Goal: Answer question/provide support: Share knowledge or assist other users

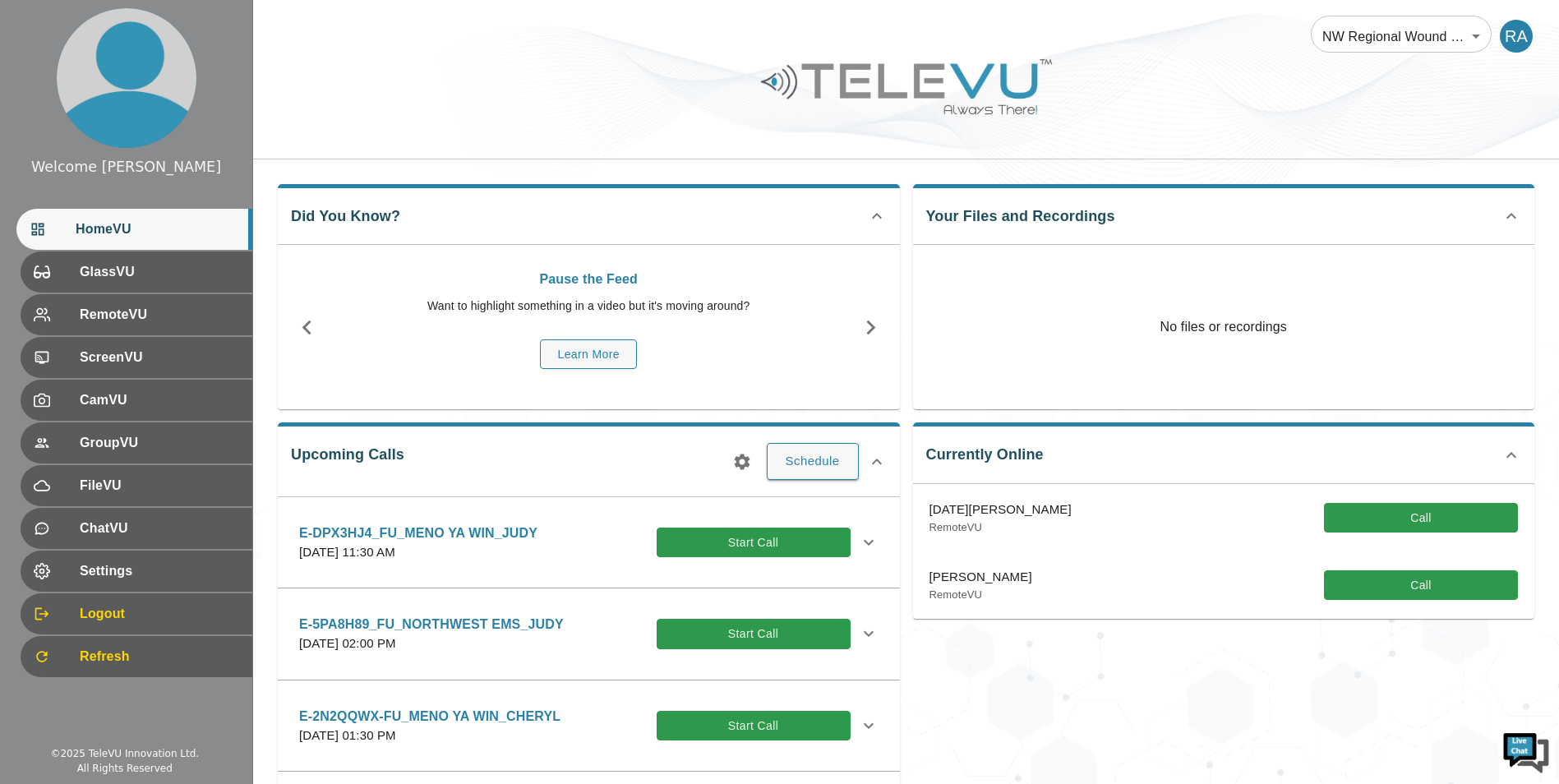
click at [738, 467] on icon "button" at bounding box center [742, 461] width 19 height 19
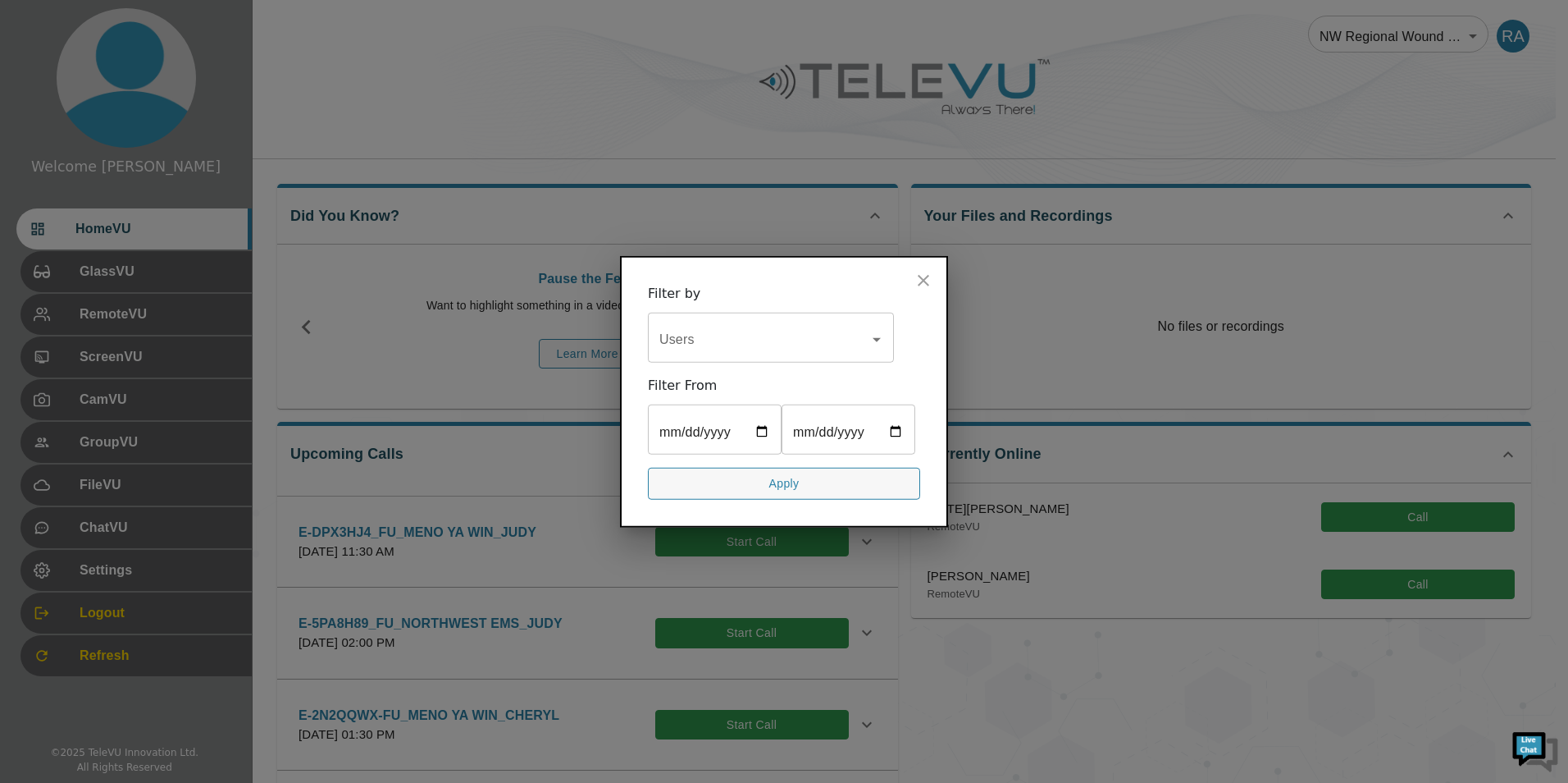
click at [733, 324] on input "Users" at bounding box center [758, 340] width 207 height 31
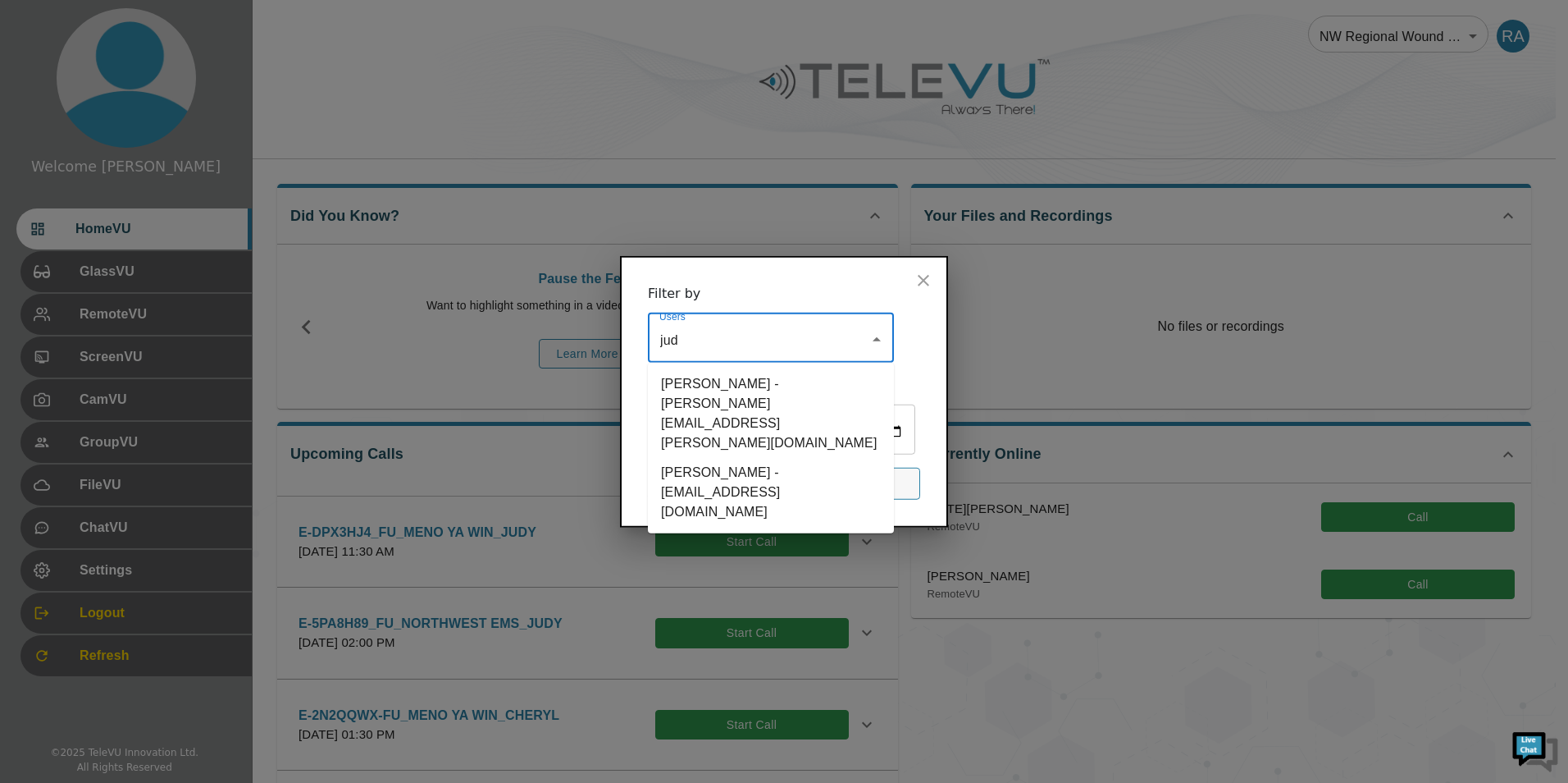
type input "[PERSON_NAME]"
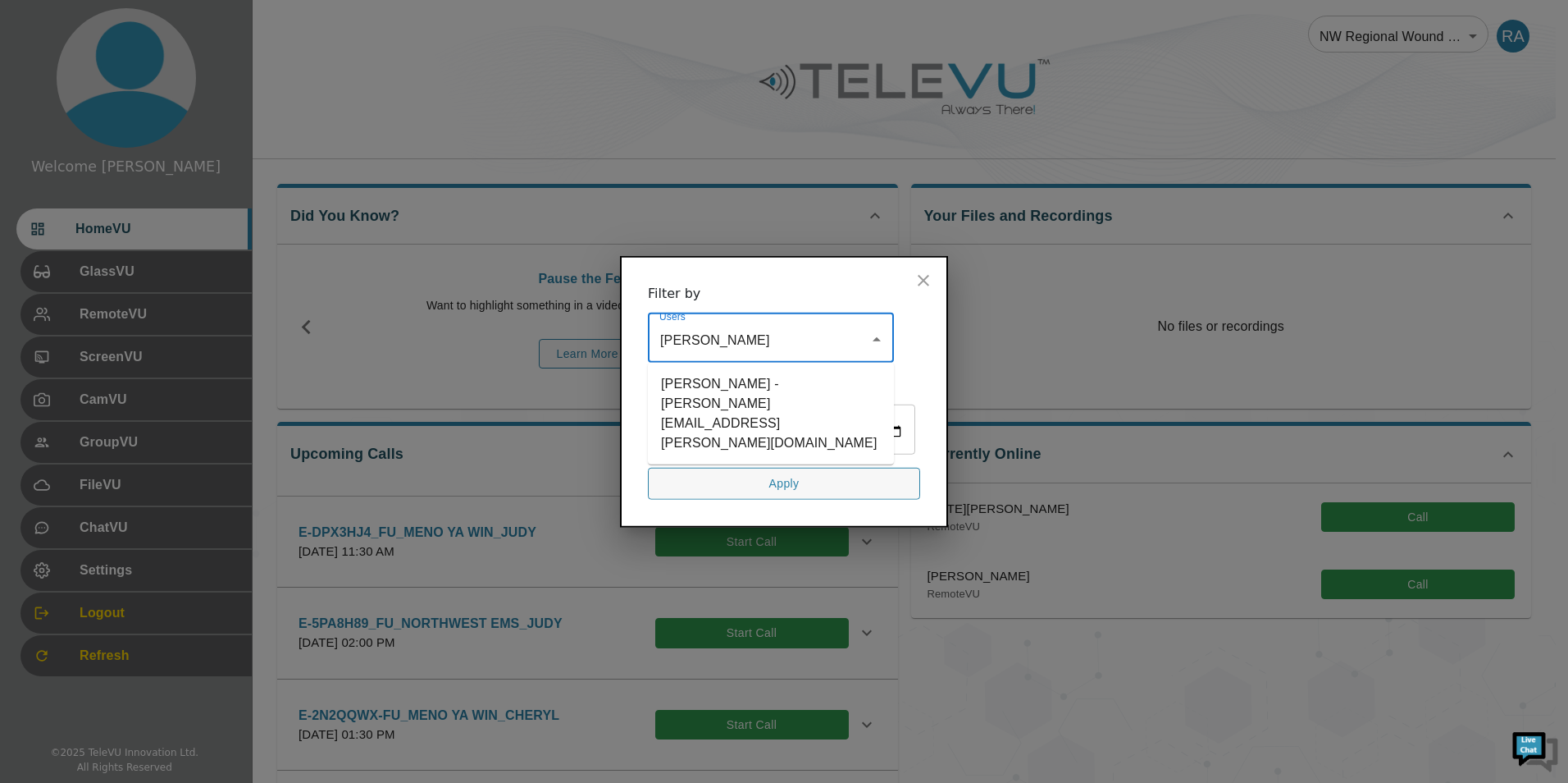
click at [775, 370] on li "[PERSON_NAME] - [PERSON_NAME][EMAIL_ADDRESS][PERSON_NAME][DOMAIN_NAME]" at bounding box center [771, 414] width 246 height 89
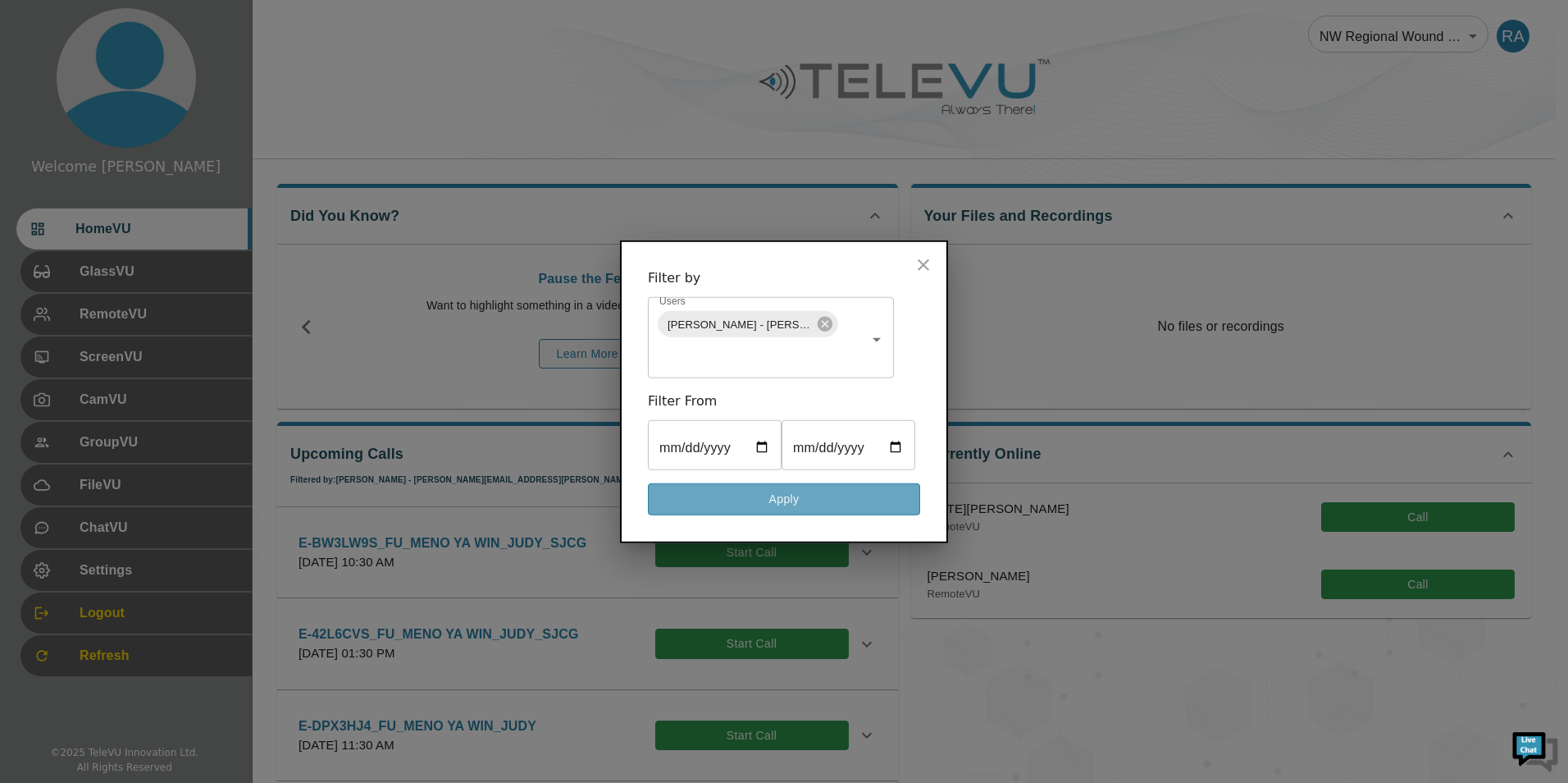
click at [861, 514] on button "Apply" at bounding box center [784, 498] width 272 height 32
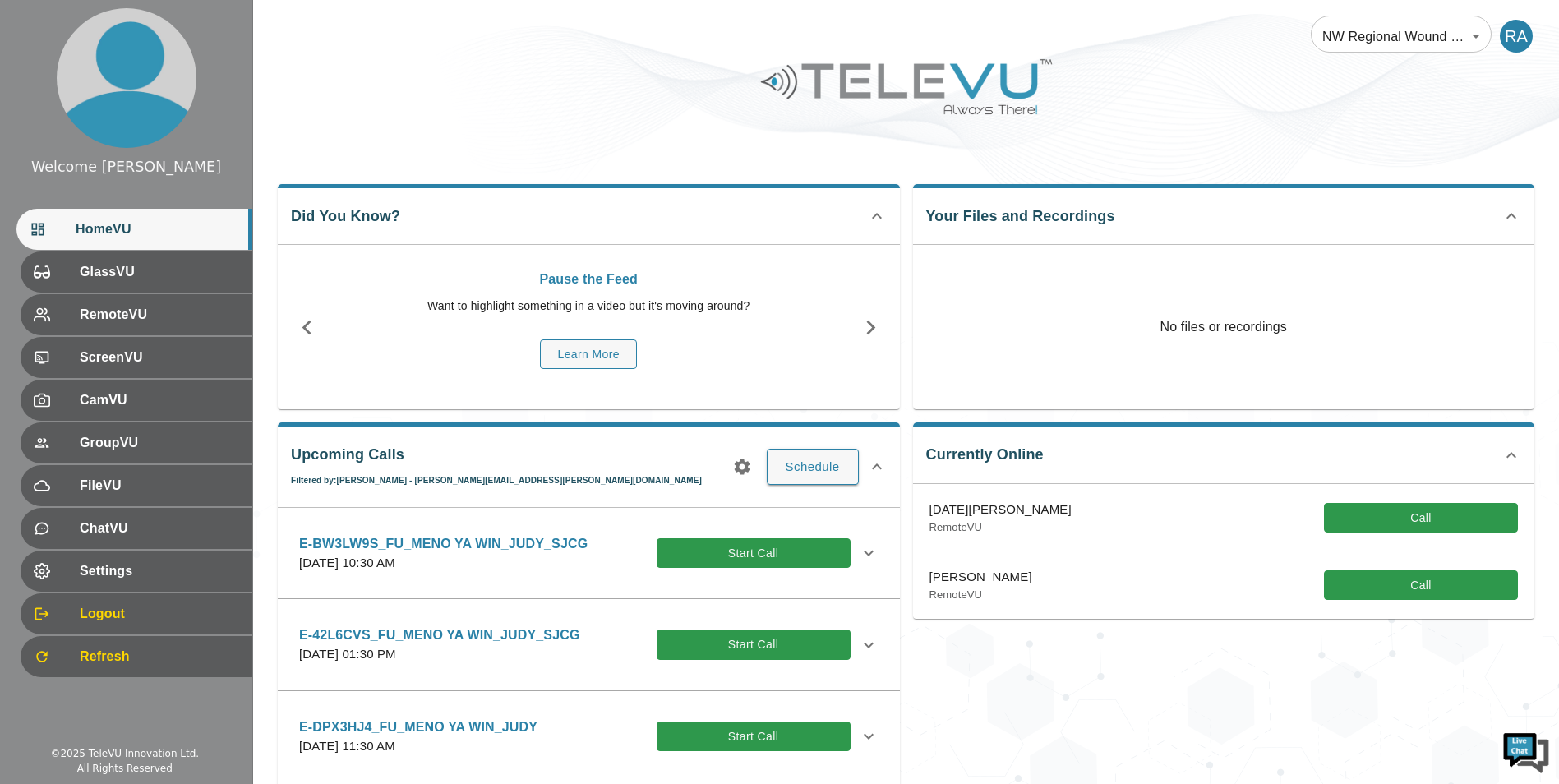
click at [860, 641] on icon at bounding box center [869, 644] width 19 height 19
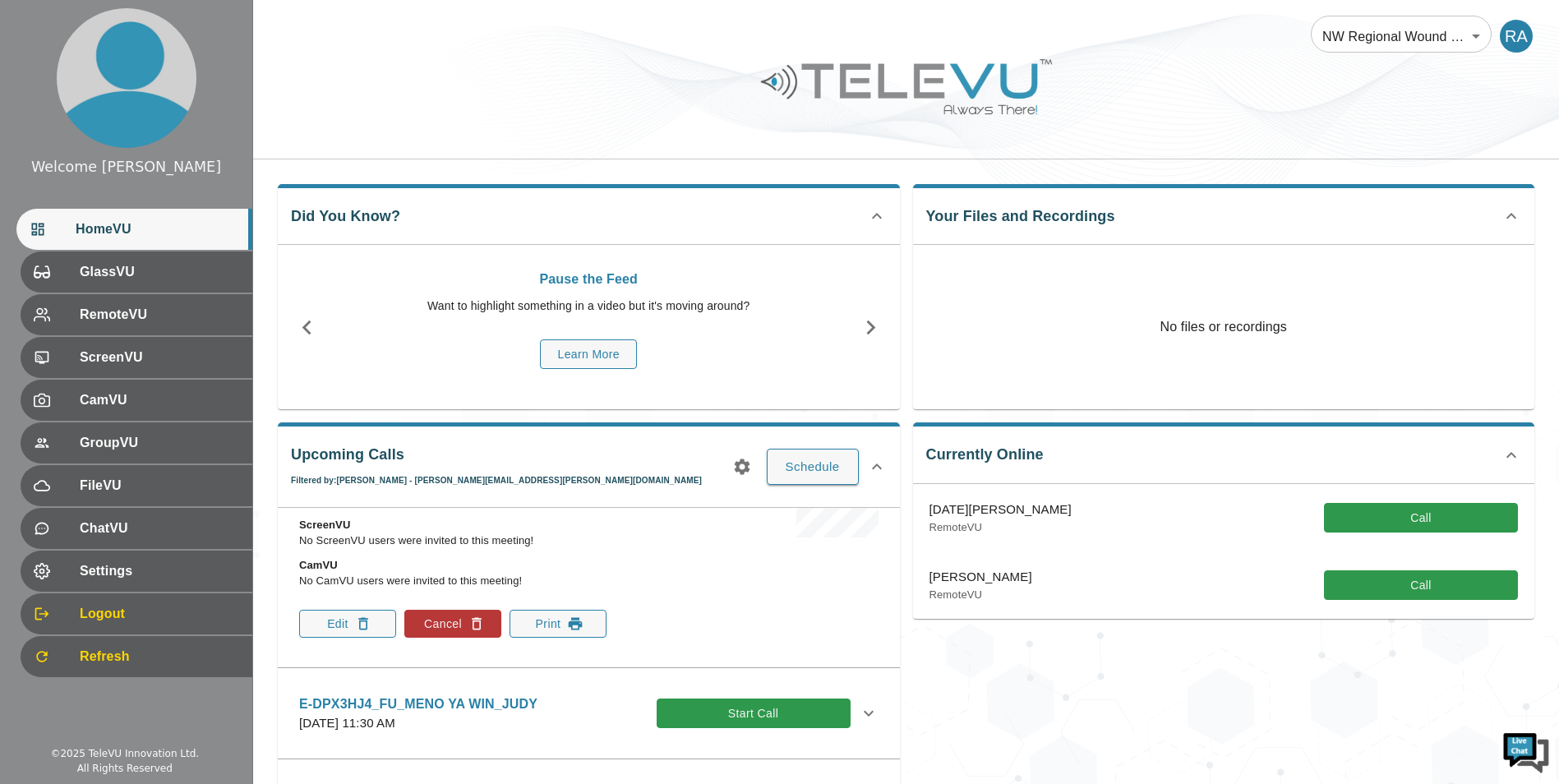
scroll to position [329, 0]
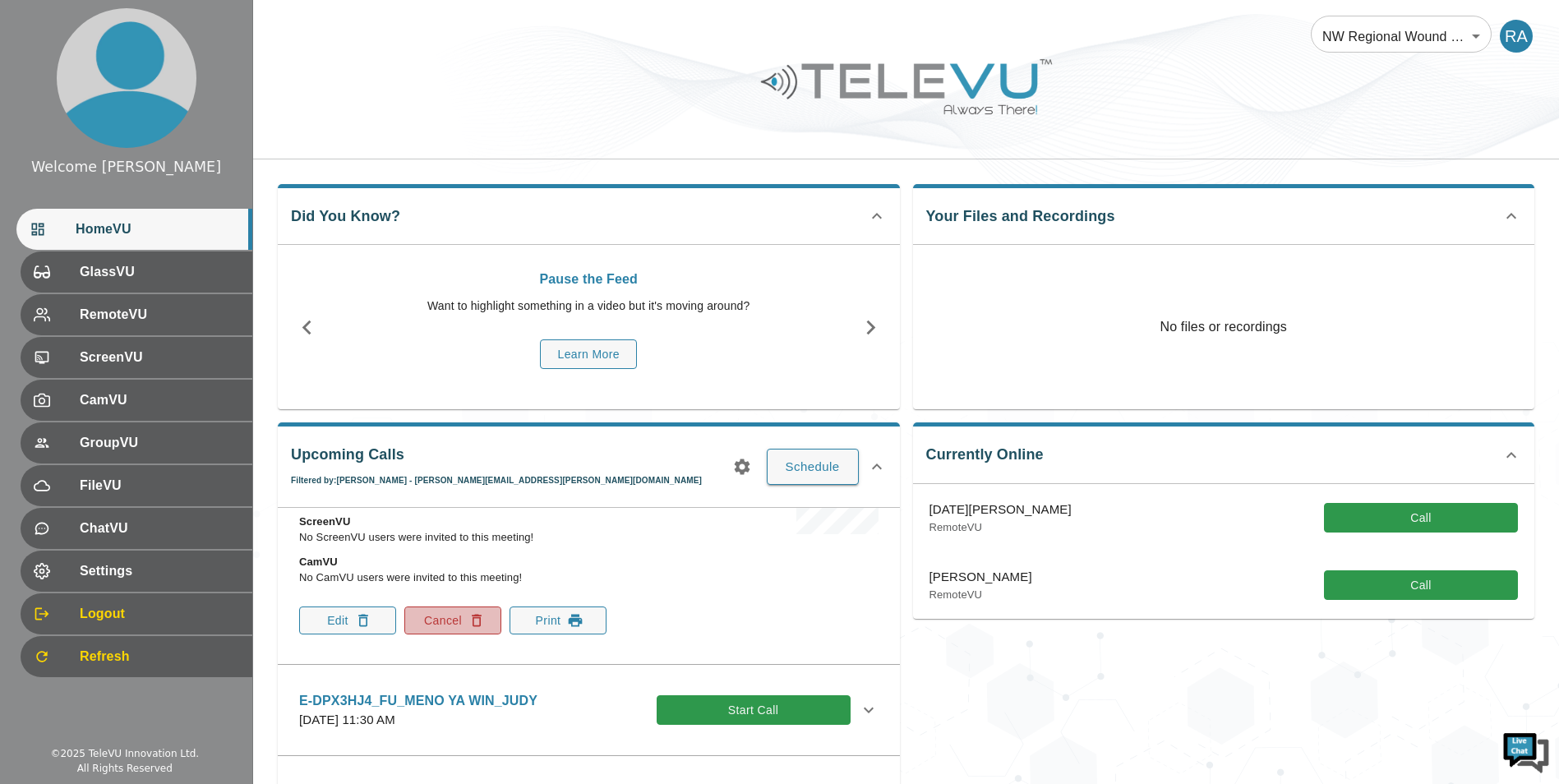
click at [435, 623] on button "Cancel" at bounding box center [453, 620] width 97 height 28
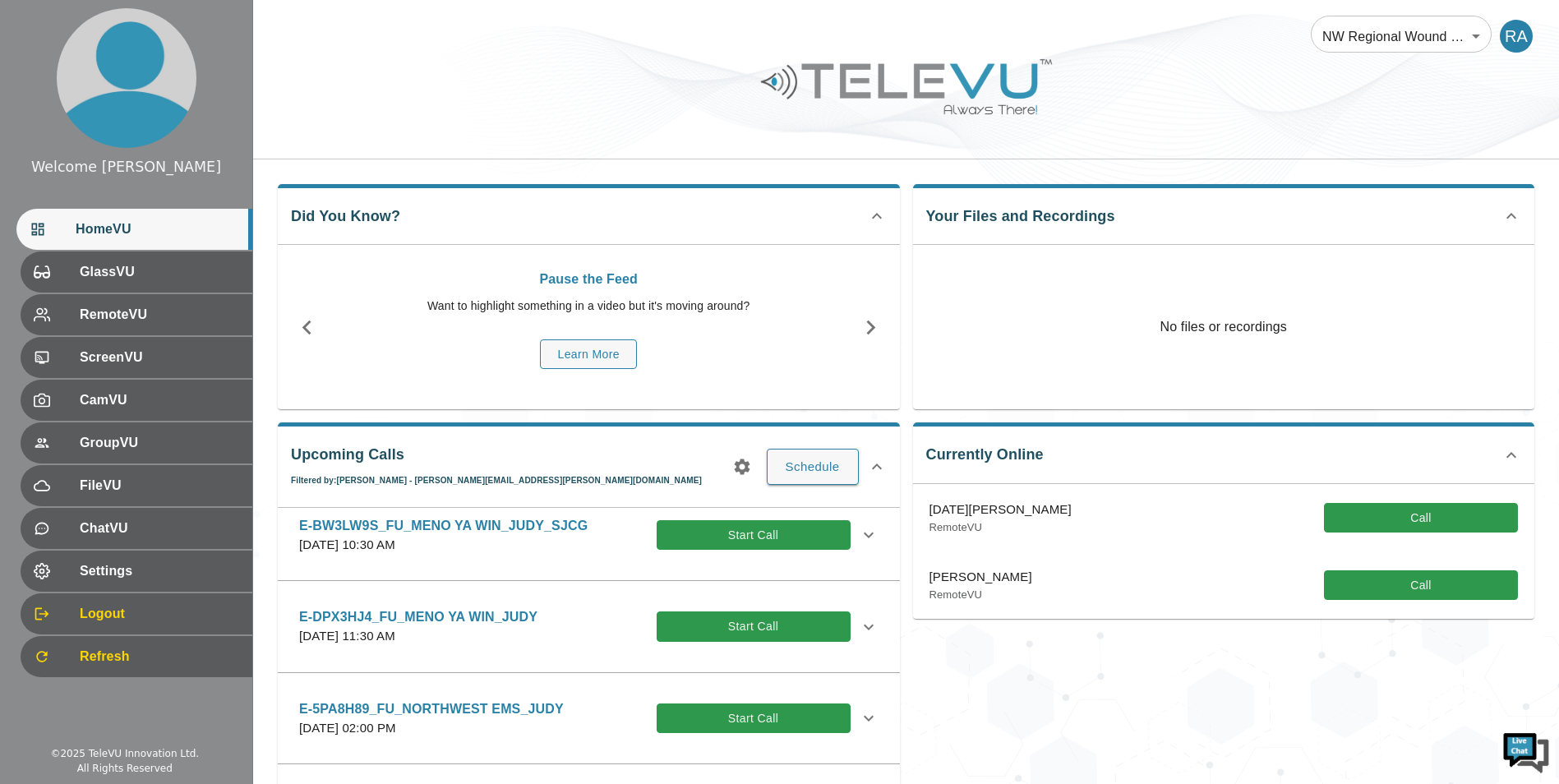
scroll to position [0, 0]
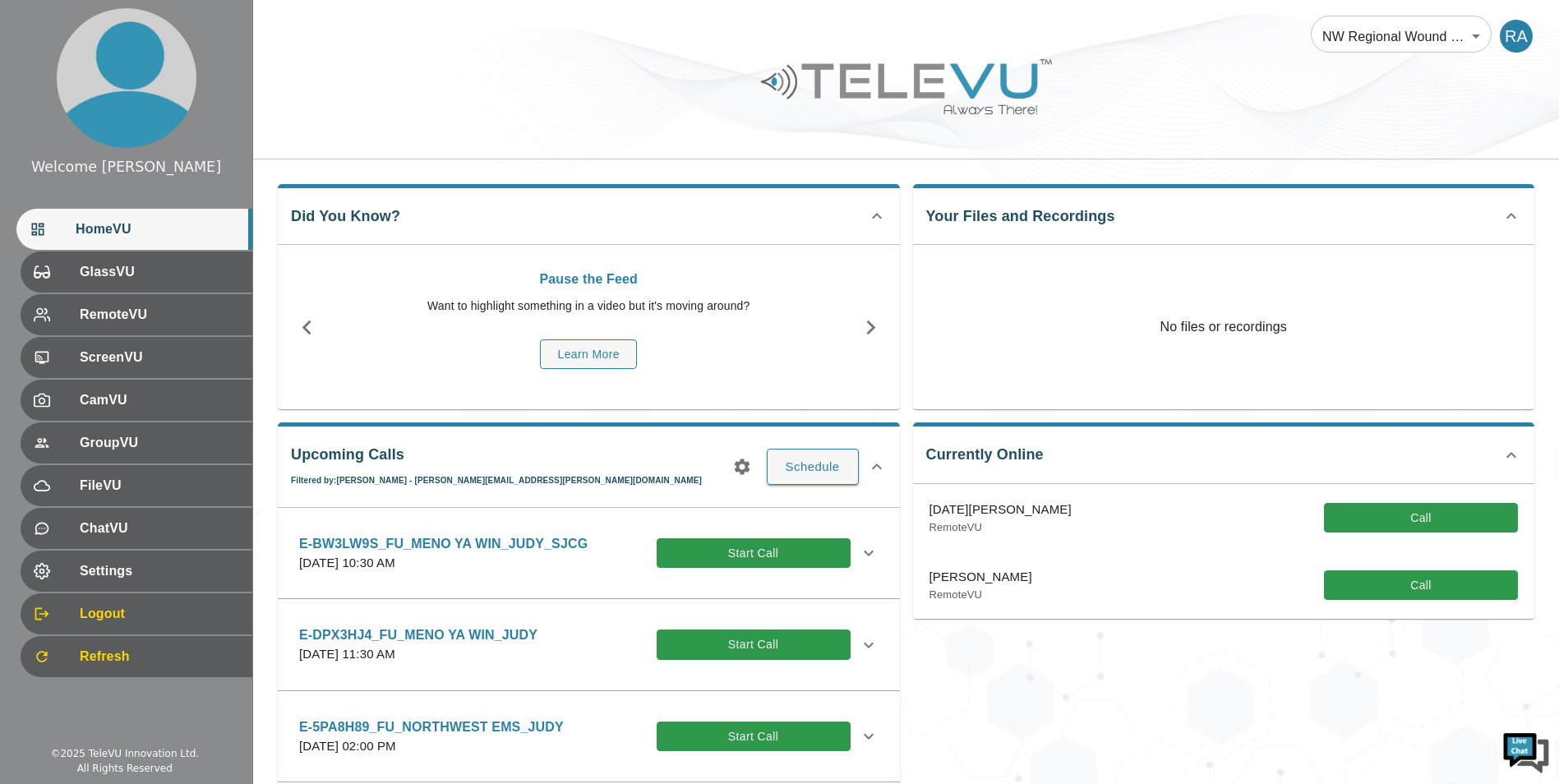
click at [566, 116] on div at bounding box center [906, 99] width 1306 height 93
